Goal: Task Accomplishment & Management: Use online tool/utility

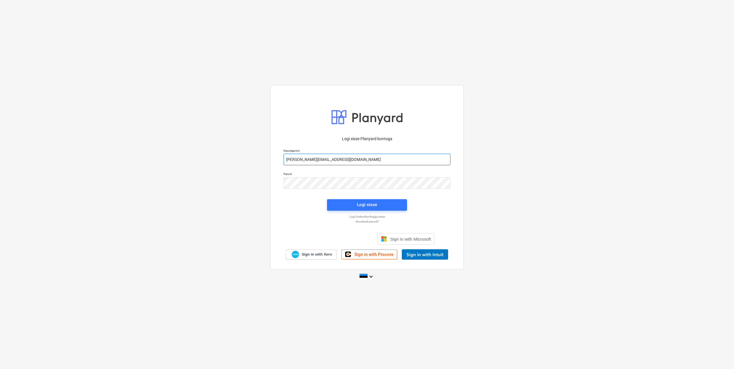
click at [308, 159] on input "[PERSON_NAME][EMAIL_ADDRESS][DOMAIN_NAME]" at bounding box center [367, 160] width 167 height 12
click at [309, 159] on input "[PERSON_NAME][EMAIL_ADDRESS][DOMAIN_NAME]" at bounding box center [367, 160] width 167 height 12
type input "[EMAIL_ADDRESS][DOMAIN_NAME]"
click at [283, 183] on div "Parool" at bounding box center [367, 180] width 174 height 23
click at [226, 186] on div "Logi sisse Planyard kontoga Kasutajanimi [EMAIL_ADDRESS][DOMAIN_NAME] Parool Lo…" at bounding box center [367, 185] width 734 height 208
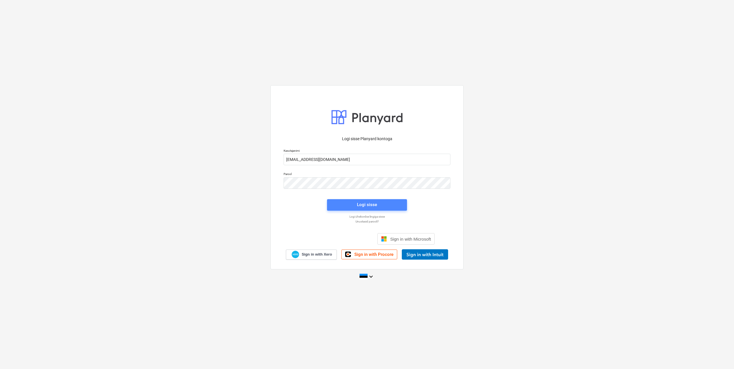
click at [358, 207] on div "Logi sisse" at bounding box center [367, 204] width 20 height 7
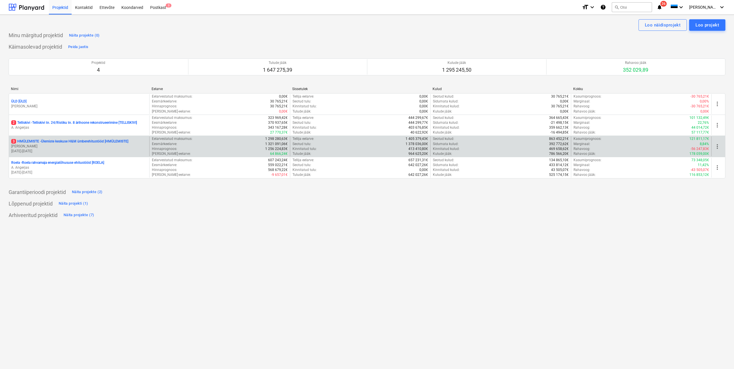
click at [55, 142] on p "3 HMÜLEMISTE - Ülemiste keskuse H&M ümberehitustööd [HMÜLEMISTE]" at bounding box center [69, 141] width 117 height 5
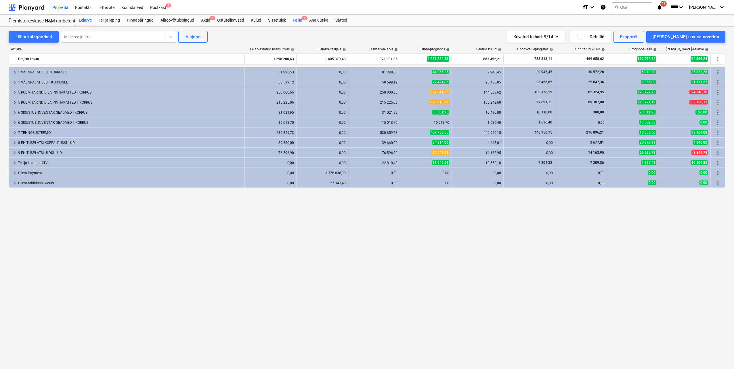
click at [295, 20] on div "Failid 2" at bounding box center [297, 21] width 16 height 12
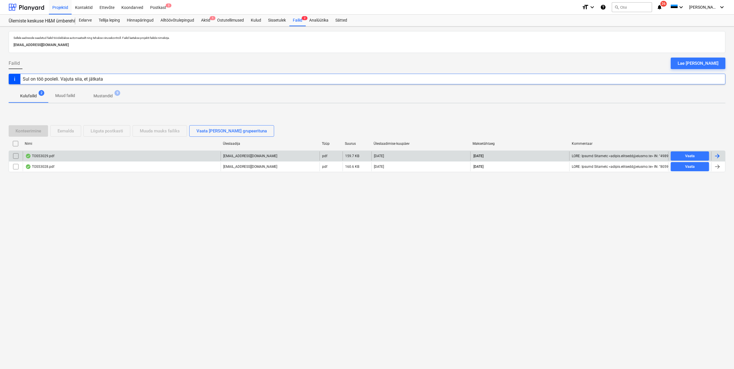
click at [718, 156] on div at bounding box center [717, 155] width 7 height 7
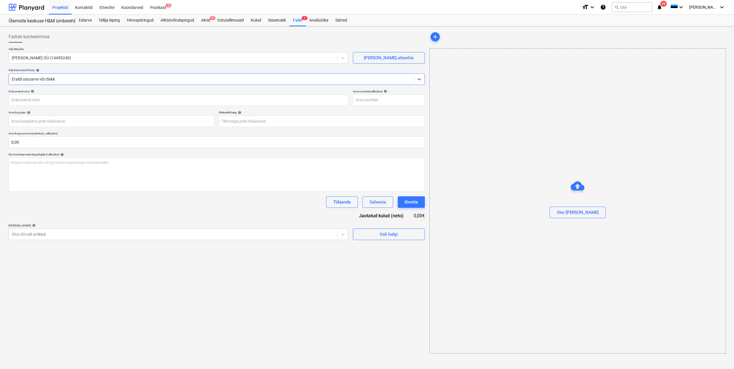
type input "TOS53029"
type input "[DATE]"
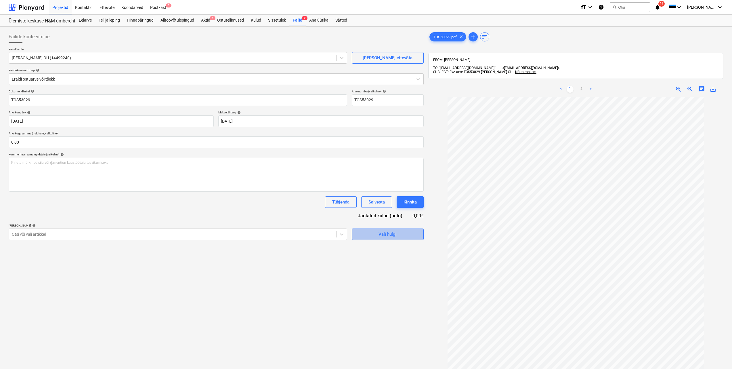
click at [385, 236] on div "Vali hulgi" at bounding box center [388, 233] width 18 height 7
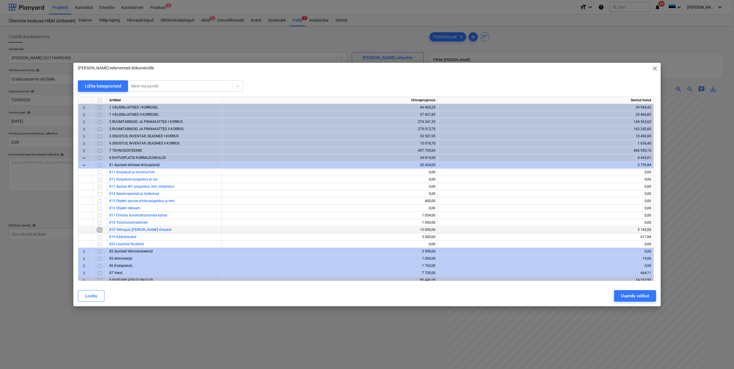
click at [99, 229] on input "checkbox" at bounding box center [99, 229] width 7 height 7
click at [631, 297] on div "Uuenda valikut" at bounding box center [635, 295] width 28 height 7
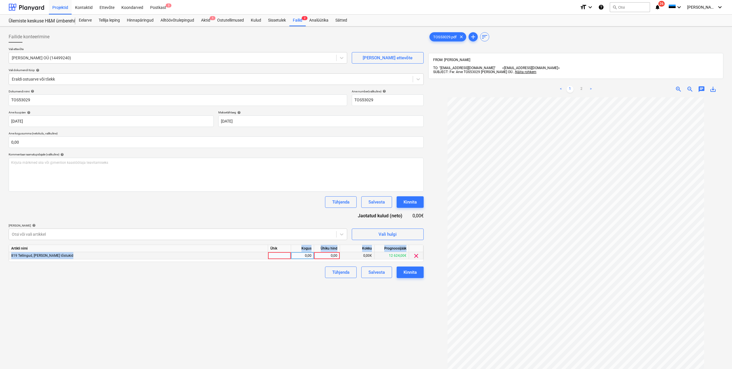
click at [278, 252] on div "Artikli nimi Ühik Kogus Ühiku hind Kokku Prognoosijääk 819 Tellingud, [PERSON_N…" at bounding box center [216, 253] width 415 height 17
click at [279, 252] on div at bounding box center [279, 255] width 23 height 7
type input "tk"
click at [303, 256] on div "0,00" at bounding box center [302, 255] width 18 height 7
type input "1"
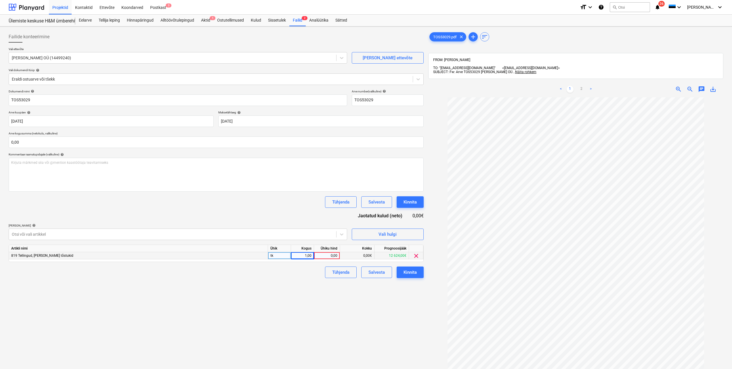
click at [323, 256] on div "0,00" at bounding box center [326, 255] width 21 height 7
type input "88,4"
click at [407, 292] on div "Failide konteerimine Vali ettevõte [PERSON_NAME] OÜ (14499240) [PERSON_NAME] uu…" at bounding box center [216, 240] width 420 height 423
drag, startPoint x: 47, startPoint y: 142, endPoint x: 40, endPoint y: 142, distance: 7.2
click at [40, 142] on input "text" at bounding box center [216, 142] width 415 height 12
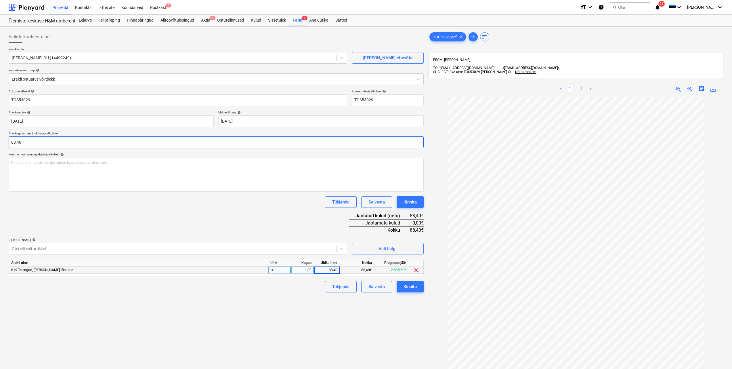
type input "88,40"
click at [403, 305] on div "Failide konteerimine Vali ettevõte [PERSON_NAME] OÜ (14499240) [PERSON_NAME] uu…" at bounding box center [216, 240] width 420 height 423
click at [414, 287] on div "Kinnita" at bounding box center [410, 286] width 13 height 7
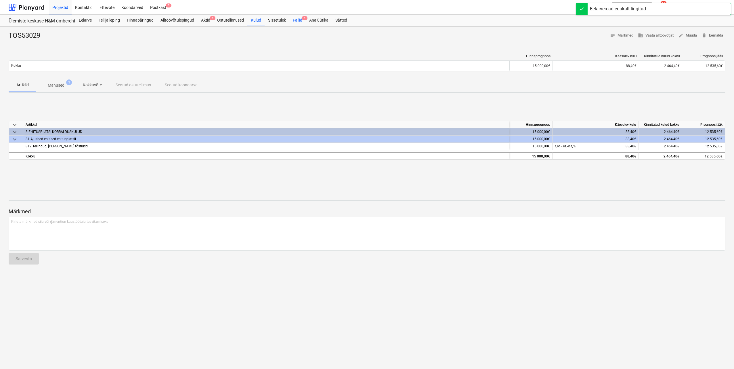
click at [298, 20] on div "Failid 1" at bounding box center [297, 21] width 16 height 12
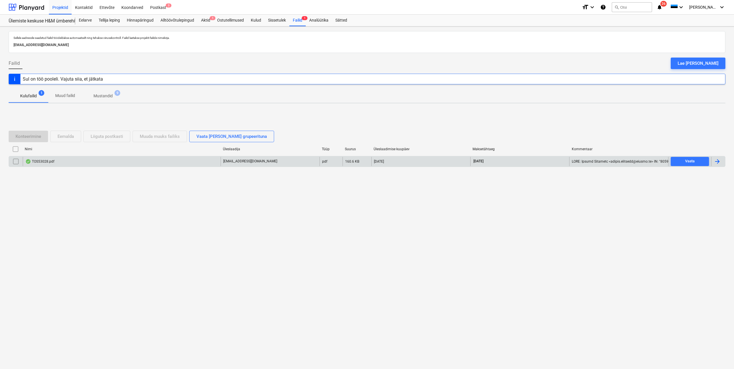
click at [716, 160] on div at bounding box center [717, 161] width 7 height 7
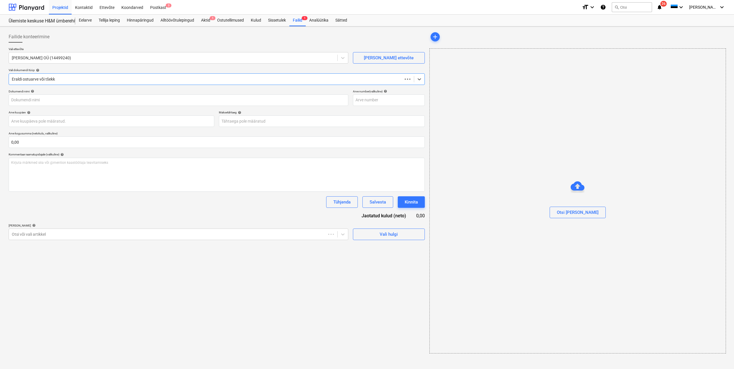
type input "TOS53028"
type input "[DATE]"
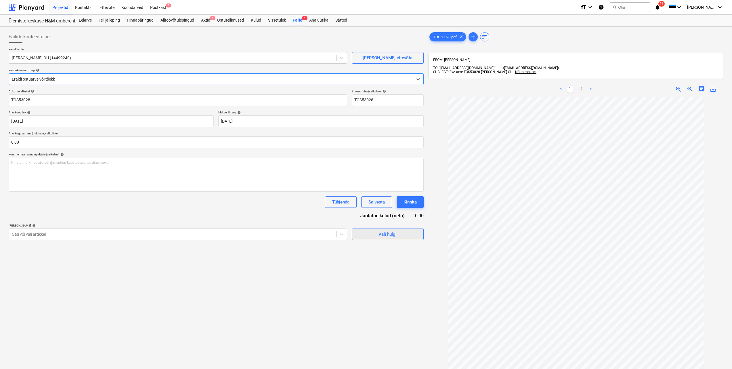
click at [397, 234] on span "Vali hulgi" at bounding box center [388, 233] width 58 height 7
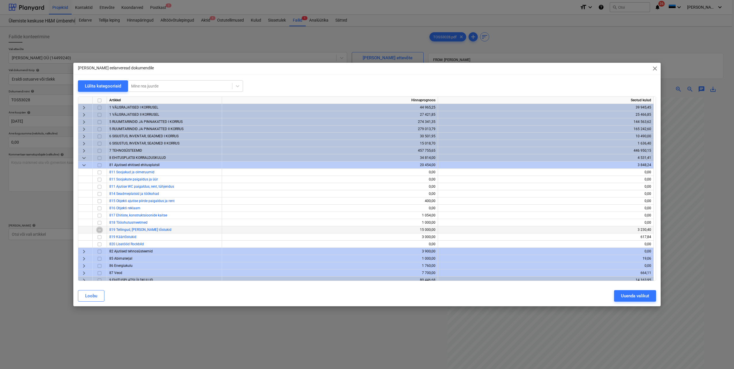
click at [99, 230] on input "checkbox" at bounding box center [99, 229] width 7 height 7
click at [635, 298] on div "Uuenda valikut" at bounding box center [635, 295] width 28 height 7
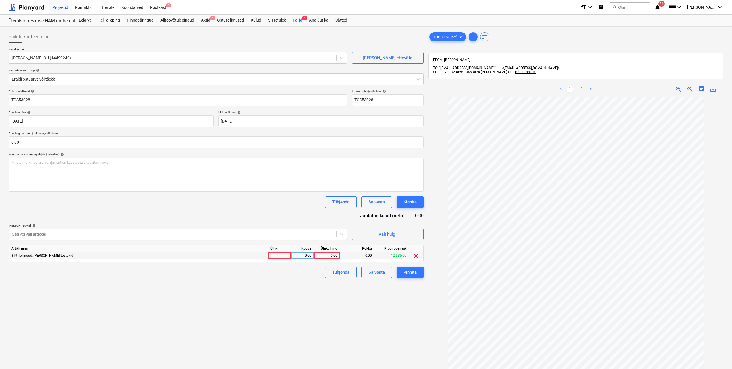
click at [284, 257] on div at bounding box center [279, 255] width 23 height 7
type input "tk"
click at [307, 256] on div "0,00" at bounding box center [302, 255] width 18 height 7
type input "1"
click at [319, 256] on div "0,00" at bounding box center [326, 255] width 21 height 7
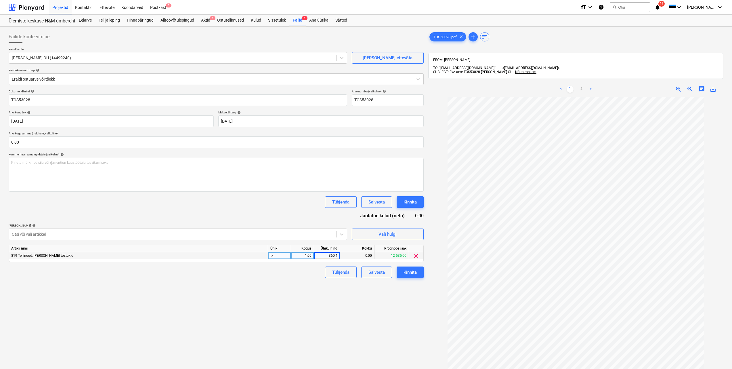
type input "360,46"
click at [50, 142] on input "0,00" at bounding box center [216, 142] width 415 height 12
click at [50, 142] on input "text" at bounding box center [216, 142] width 415 height 12
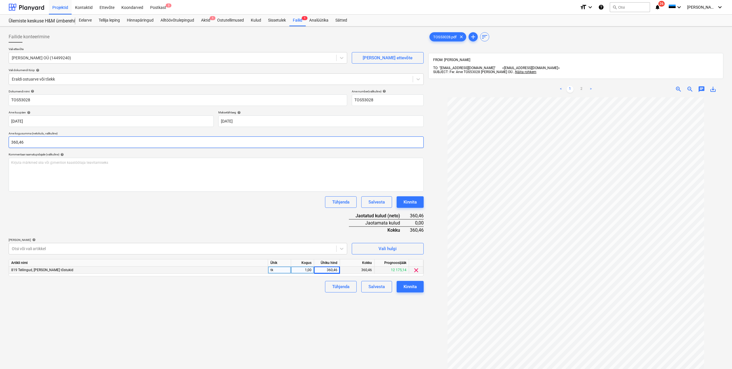
type input "360,46"
click at [102, 213] on div "Dokumendi nimi help TOS53028 Arve number (valikuline) help TOS53028 Arve kuupäe…" at bounding box center [216, 190] width 415 height 203
click at [411, 291] on button "Kinnita" at bounding box center [410, 287] width 27 height 12
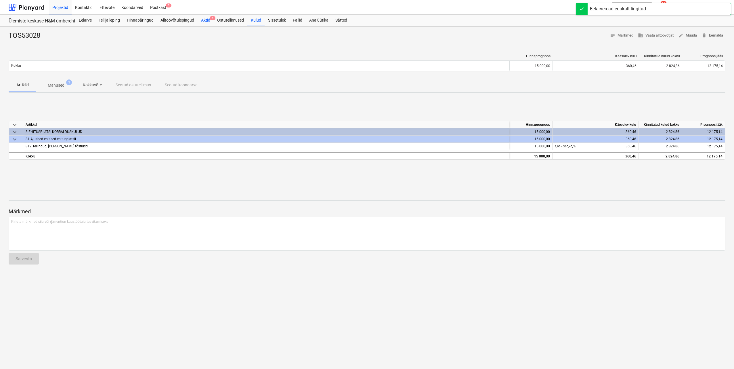
click at [209, 18] on div "Aktid 1" at bounding box center [206, 21] width 16 height 12
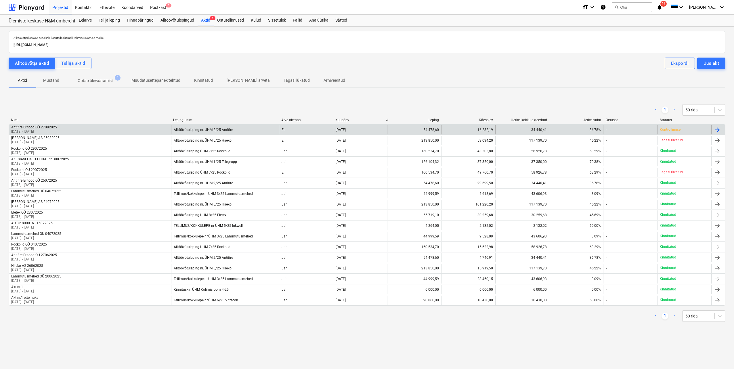
click at [665, 129] on p "Kontrollimisel" at bounding box center [671, 129] width 22 height 5
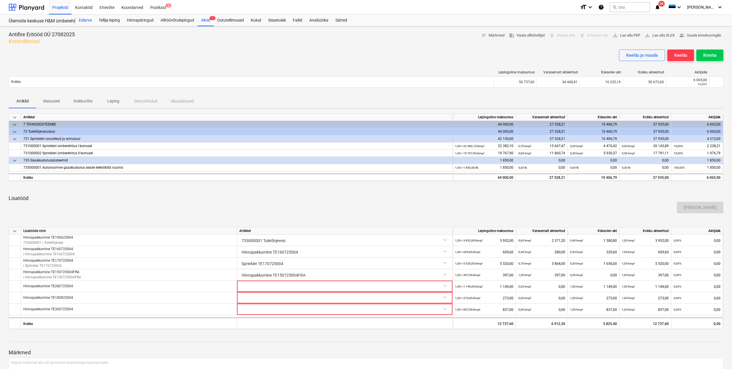
click at [85, 20] on div "Eelarve" at bounding box center [85, 21] width 20 height 12
